Goal: Task Accomplishment & Management: Complete application form

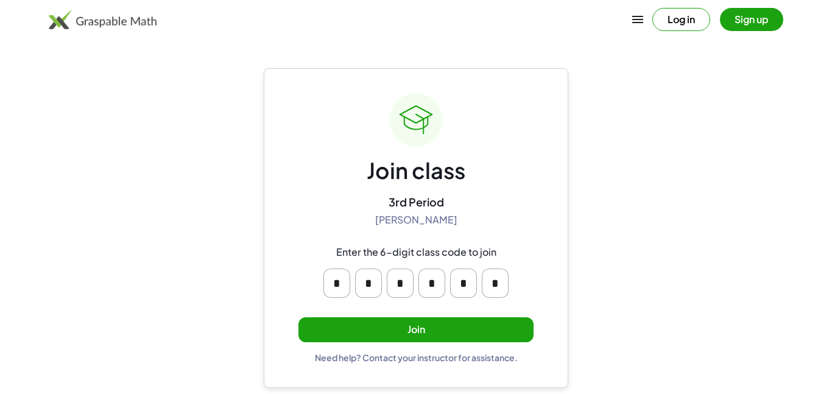
click at [497, 330] on button "Join" at bounding box center [416, 329] width 235 height 25
